Goal: Task Accomplishment & Management: Manage account settings

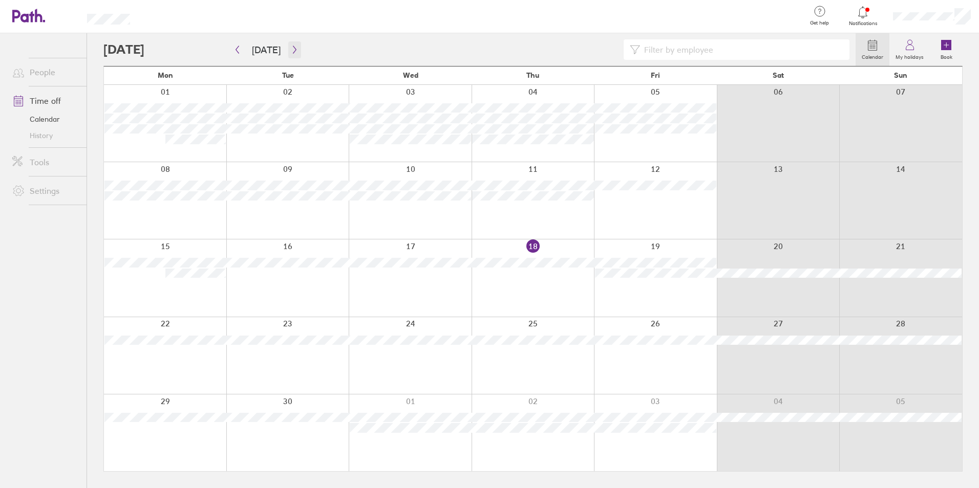
click at [290, 56] on button "button" at bounding box center [294, 49] width 13 height 17
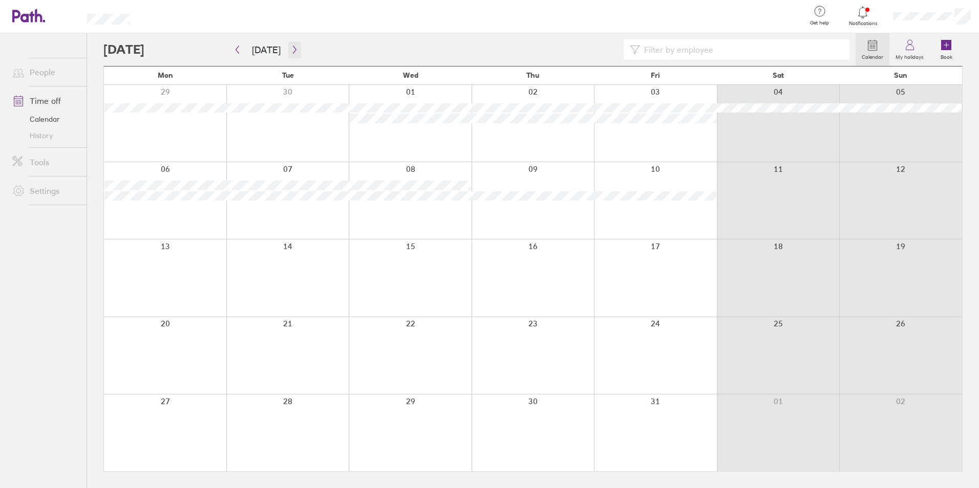
click at [290, 56] on button "button" at bounding box center [294, 49] width 13 height 17
